Goal: Navigation & Orientation: Find specific page/section

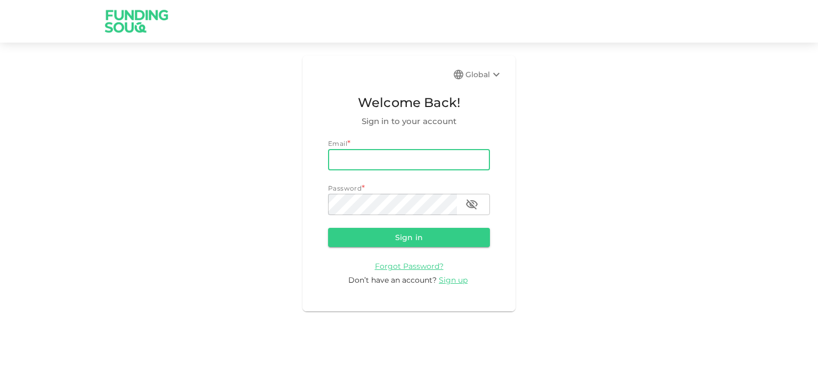
type input "[EMAIL_ADDRESS][DOMAIN_NAME]"
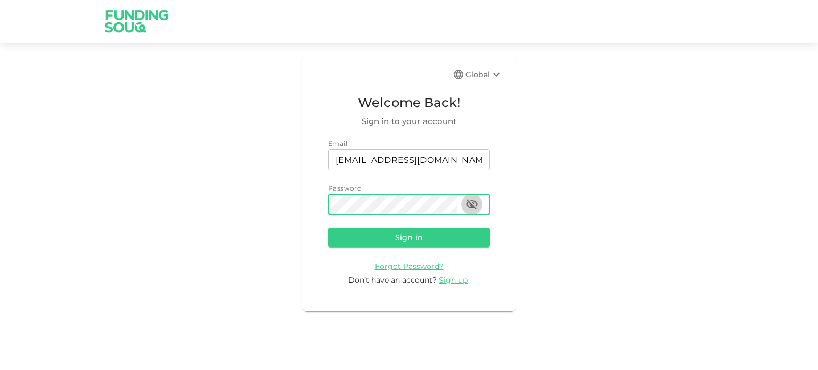
click at [466, 203] on icon "button" at bounding box center [471, 204] width 13 height 13
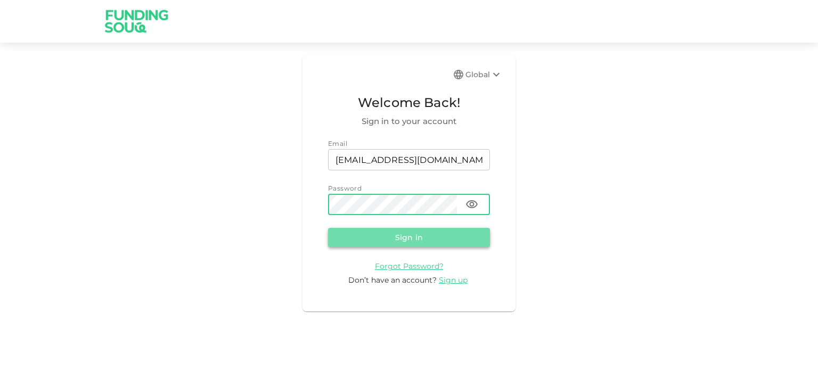
click at [411, 232] on button "Sign in" at bounding box center [409, 237] width 162 height 19
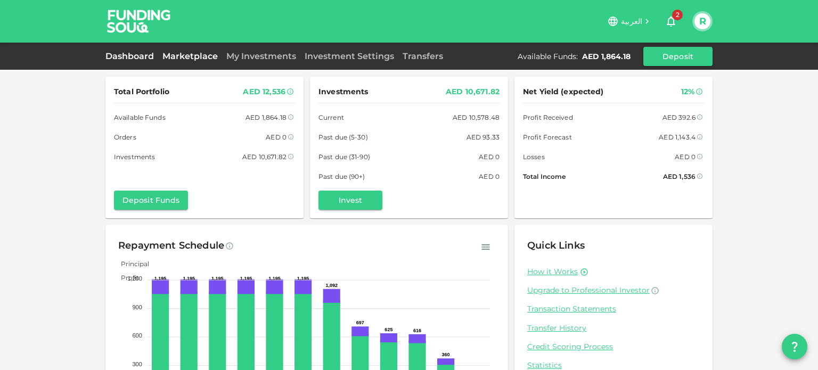
click at [193, 57] on link "Marketplace" at bounding box center [190, 56] width 64 height 10
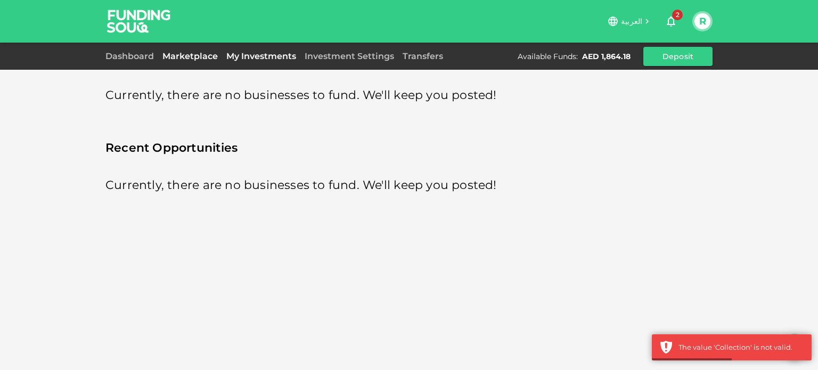
click at [257, 53] on link "My Investments" at bounding box center [261, 56] width 78 height 10
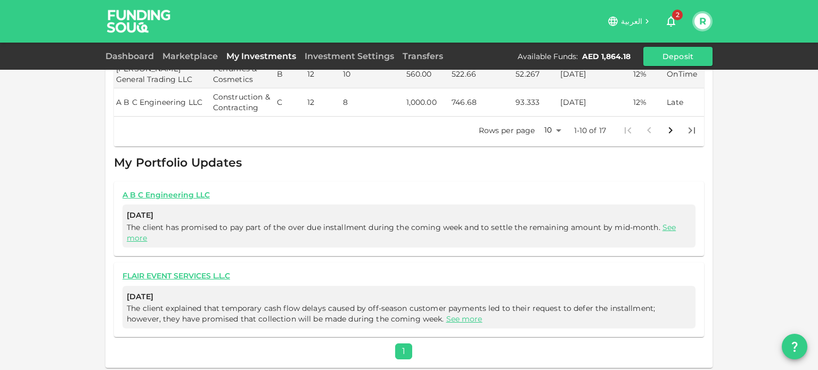
scroll to position [415, 0]
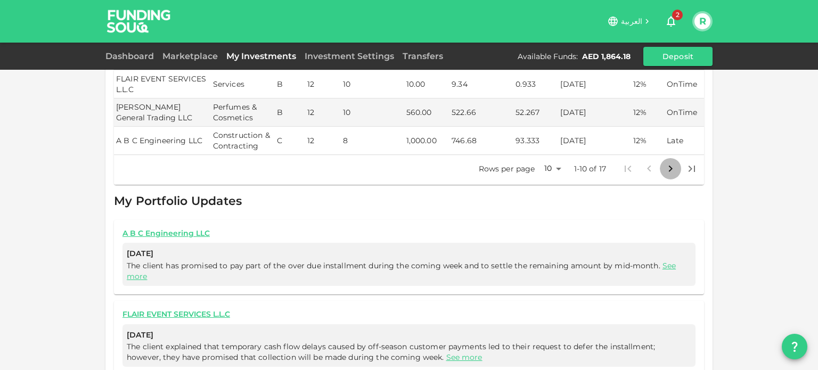
click at [668, 168] on icon "Go to next page" at bounding box center [670, 168] width 13 height 13
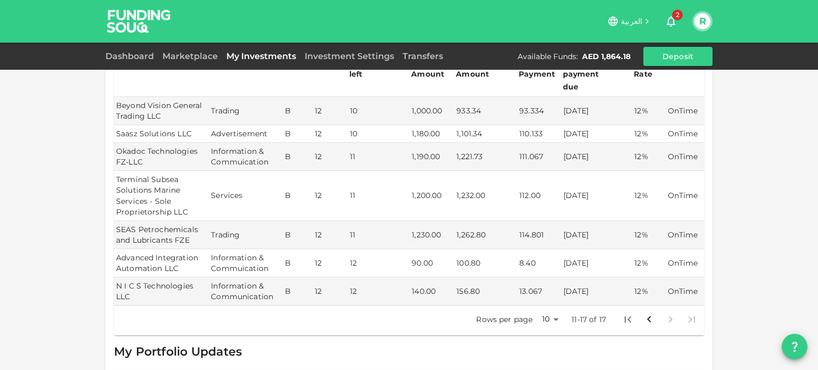
scroll to position [2, 0]
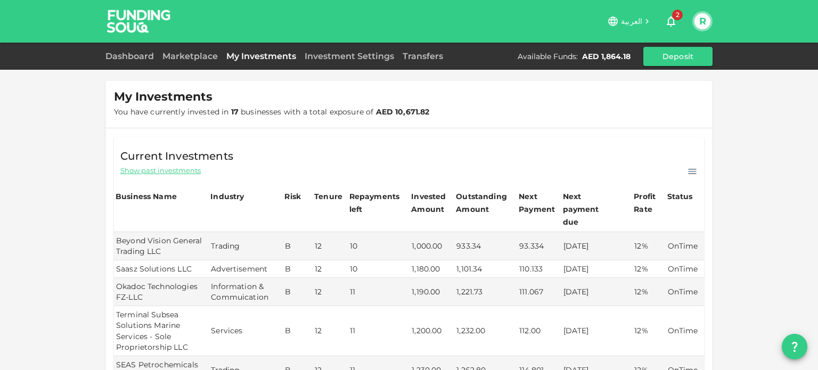
click at [170, 169] on span "Show past investments" at bounding box center [160, 171] width 80 height 10
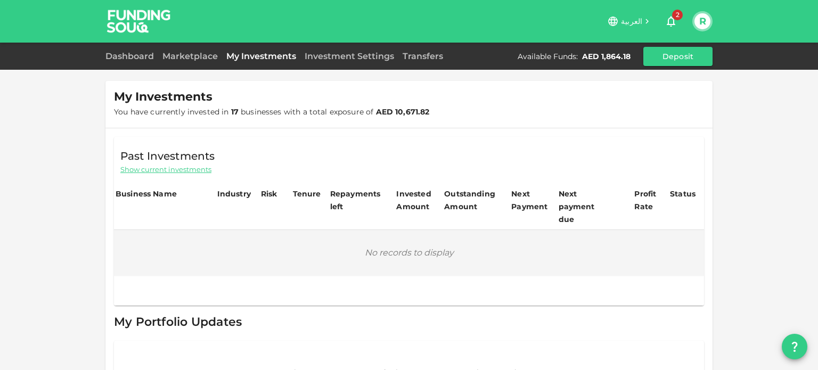
scroll to position [0, 0]
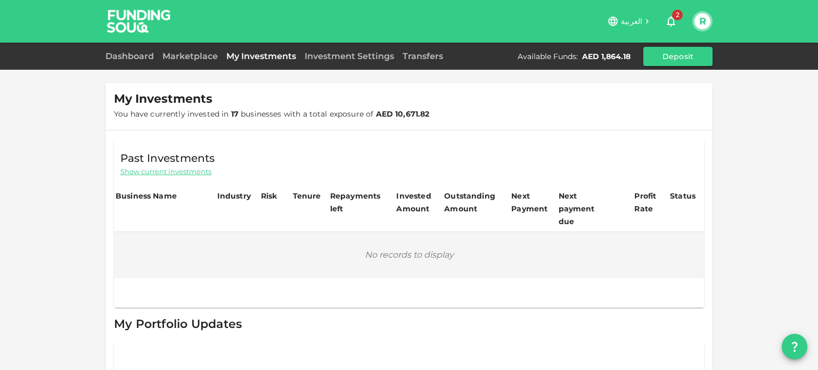
click at [176, 168] on span "Show current investments" at bounding box center [165, 172] width 91 height 10
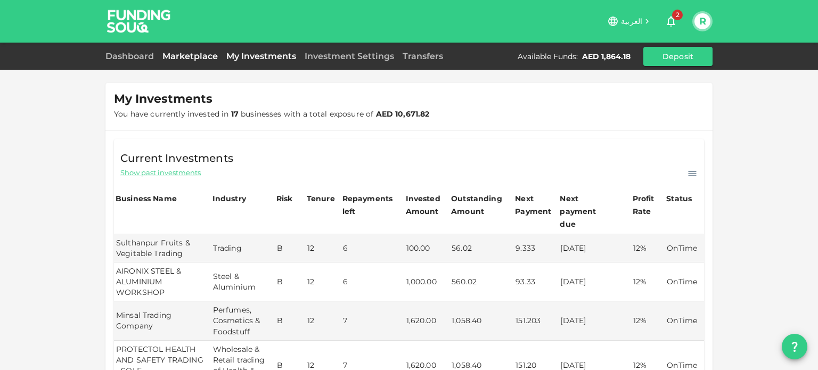
click at [190, 58] on link "Marketplace" at bounding box center [190, 56] width 64 height 10
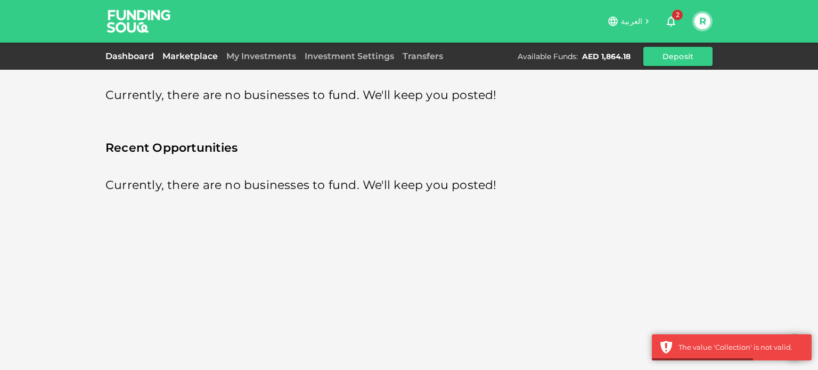
click at [123, 57] on link "Dashboard" at bounding box center [131, 56] width 53 height 10
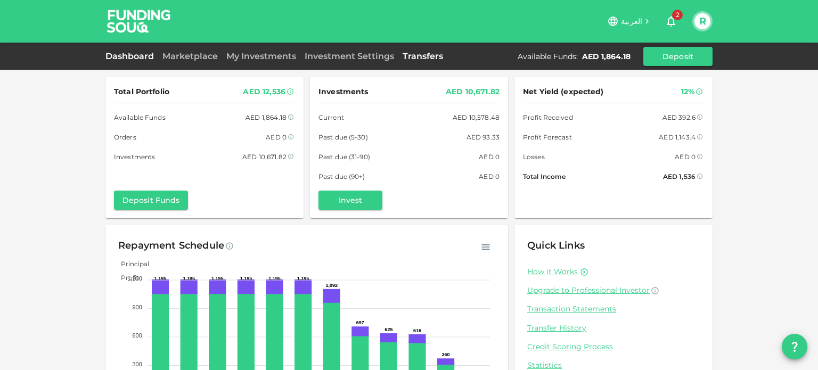
click at [417, 60] on link "Transfers" at bounding box center [422, 56] width 49 height 10
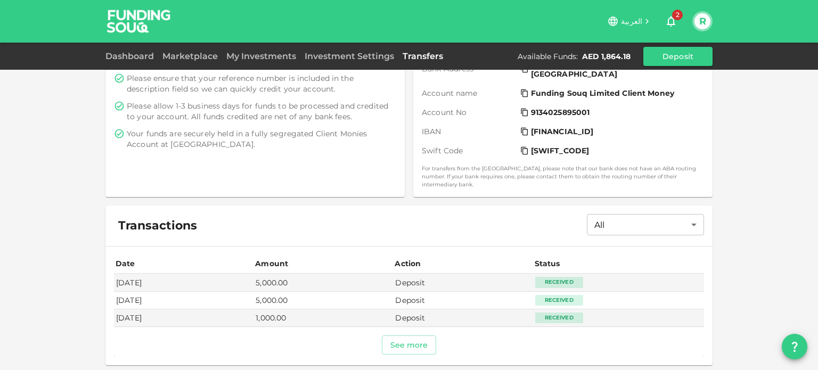
scroll to position [247, 0]
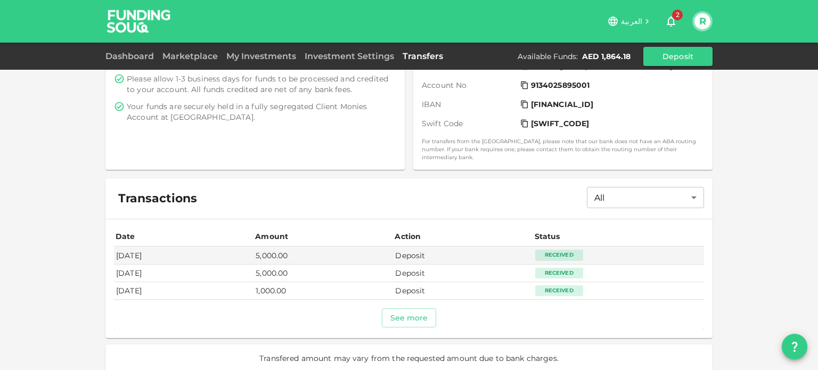
drag, startPoint x: 138, startPoint y: 284, endPoint x: 176, endPoint y: 283, distance: 37.8
click at [176, 283] on td "[DATE]" at bounding box center [183, 291] width 139 height 18
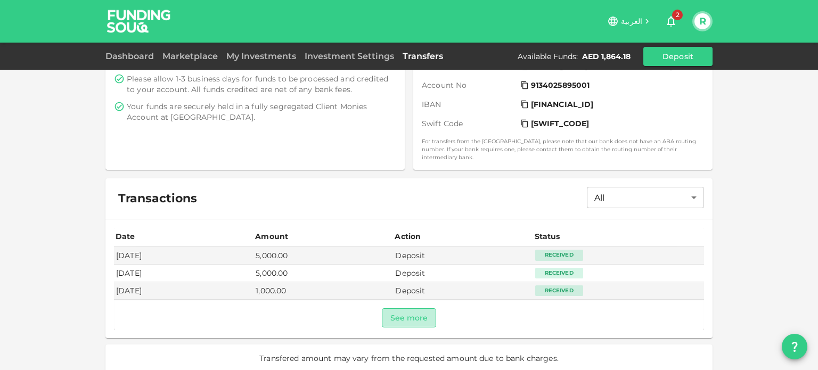
click at [383, 308] on button "See more" at bounding box center [409, 317] width 55 height 19
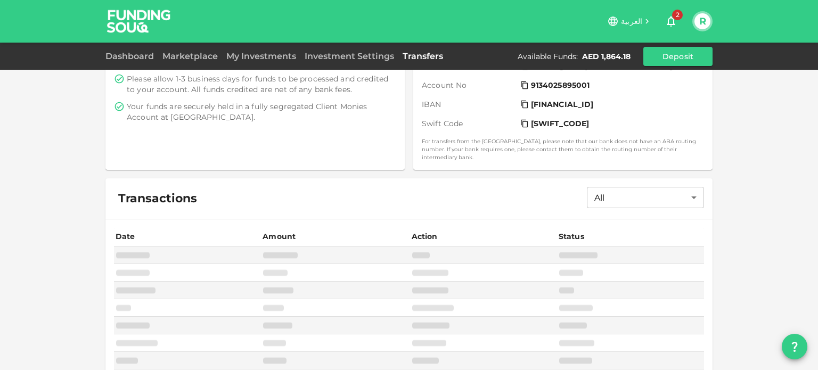
scroll to position [0, 0]
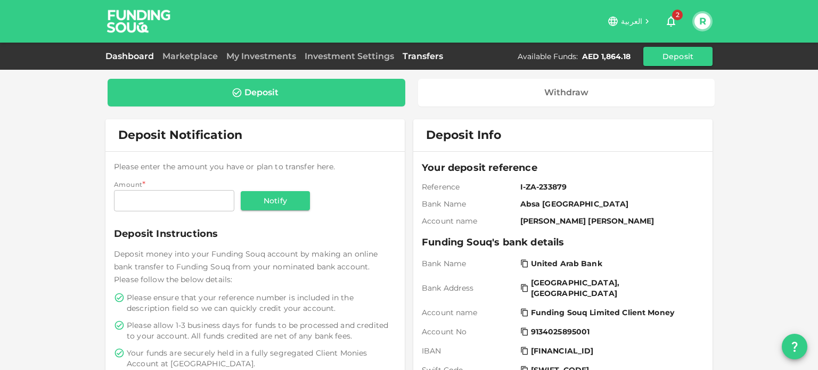
click at [114, 59] on link "Dashboard" at bounding box center [131, 56] width 53 height 10
